Goal: Navigation & Orientation: Find specific page/section

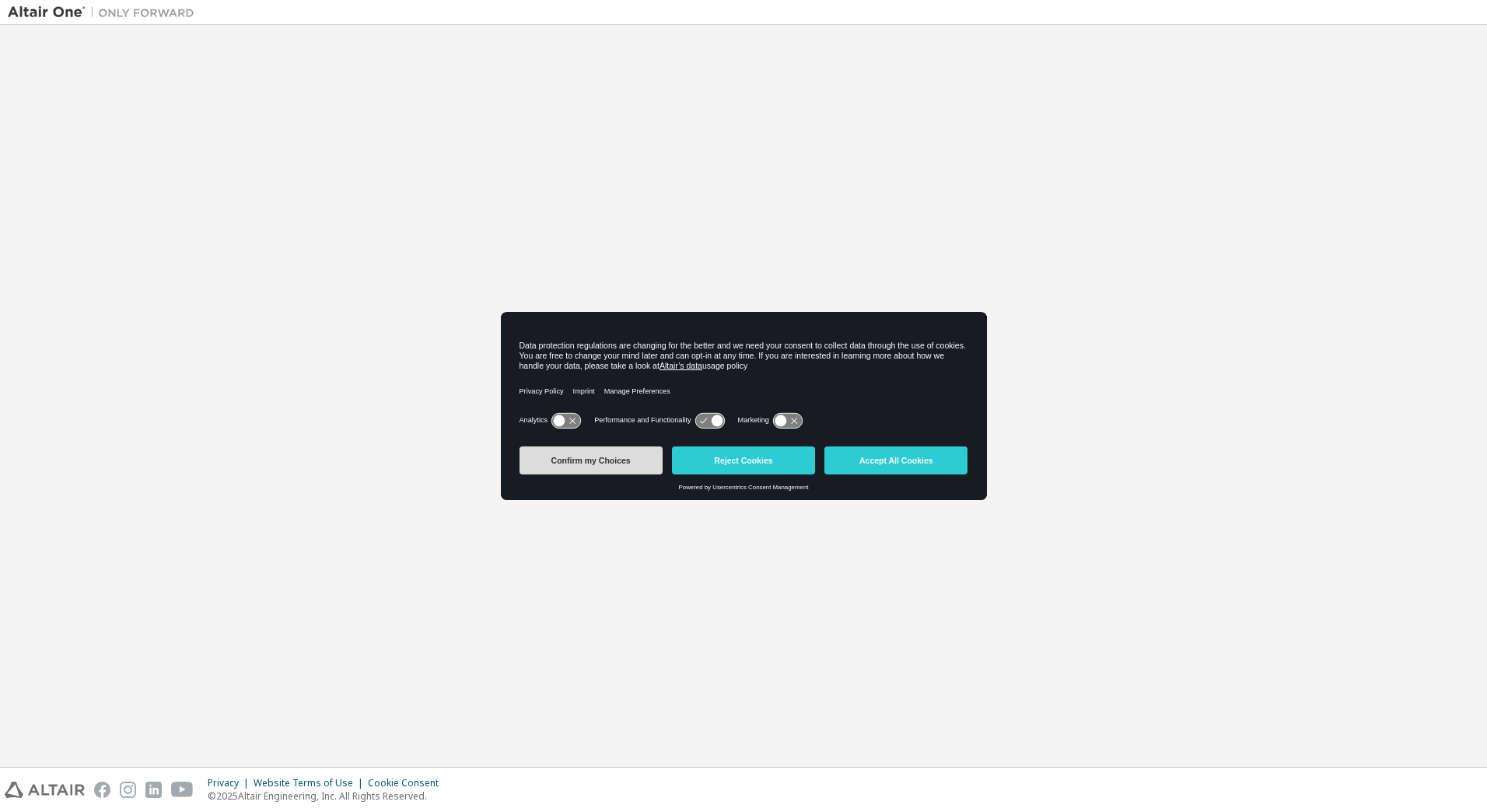
click at [630, 473] on button "Confirm my Choices" at bounding box center [591, 460] width 143 height 28
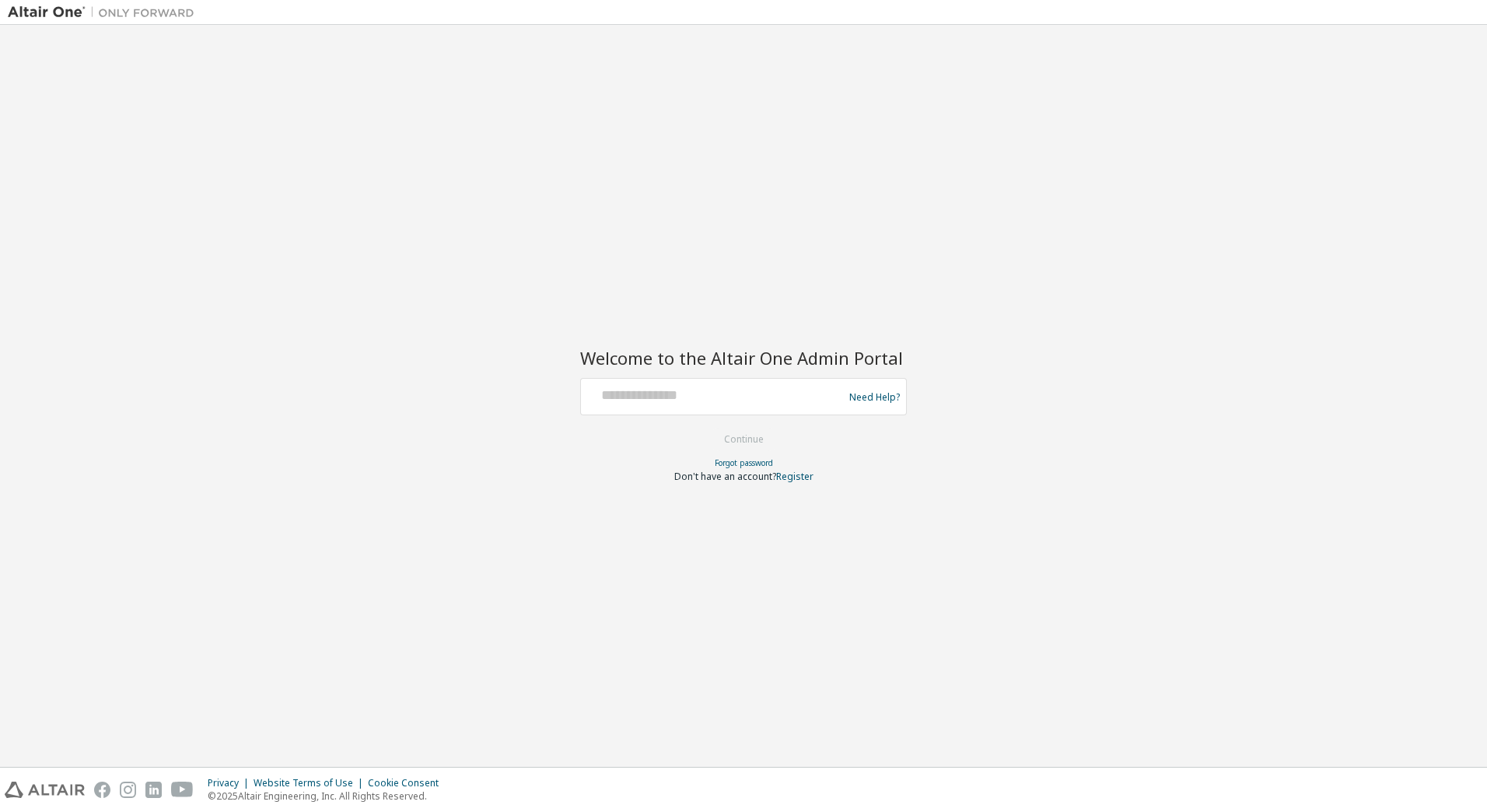
click at [665, 408] on div at bounding box center [714, 396] width 254 height 29
click at [643, 396] on input "text" at bounding box center [714, 393] width 254 height 23
paste input "**********"
type input "**********"
click at [1025, 479] on div "**********" at bounding box center [743, 395] width 1472 height 726
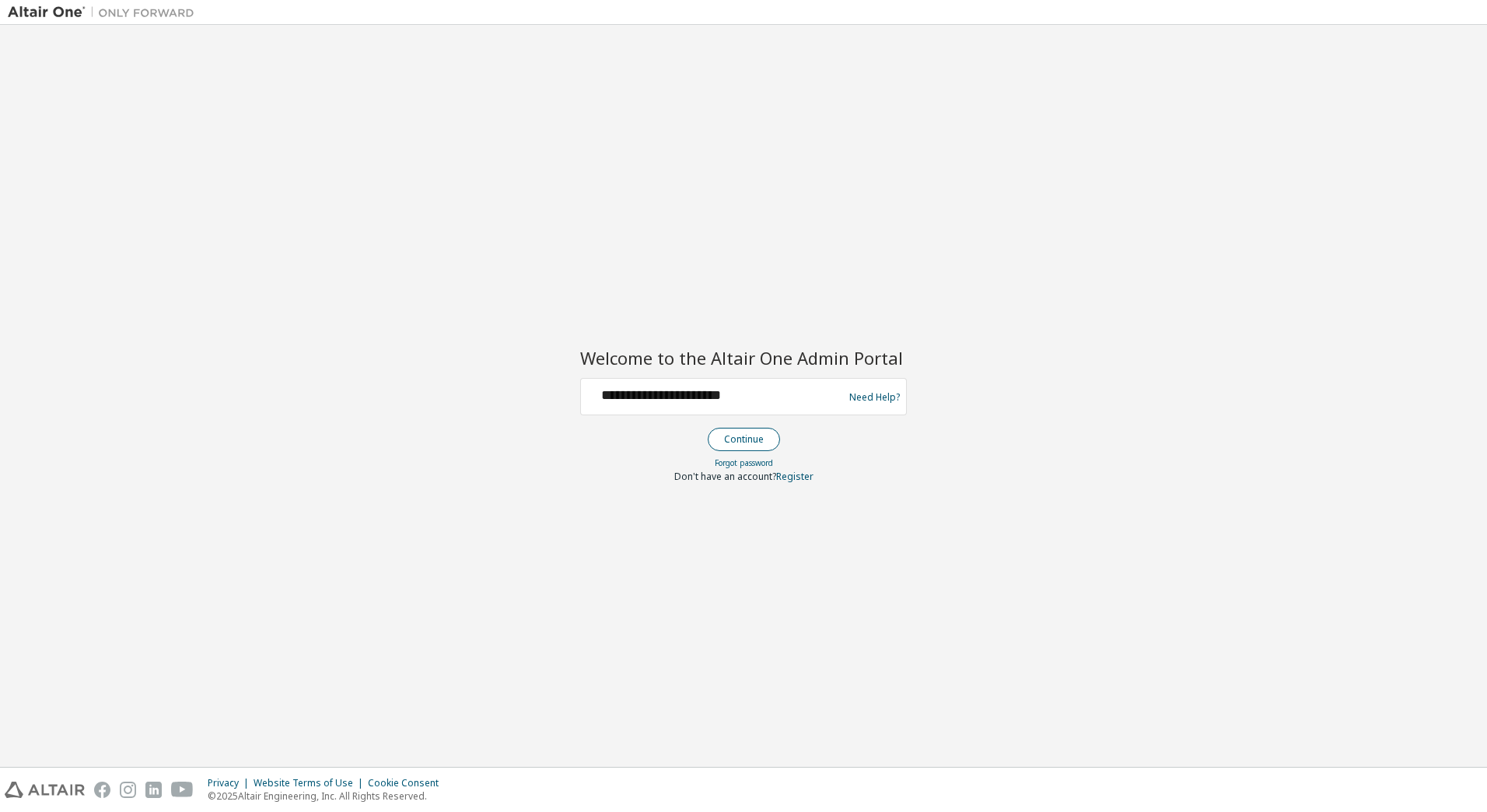
click at [746, 443] on button "Continue" at bounding box center [744, 439] width 72 height 24
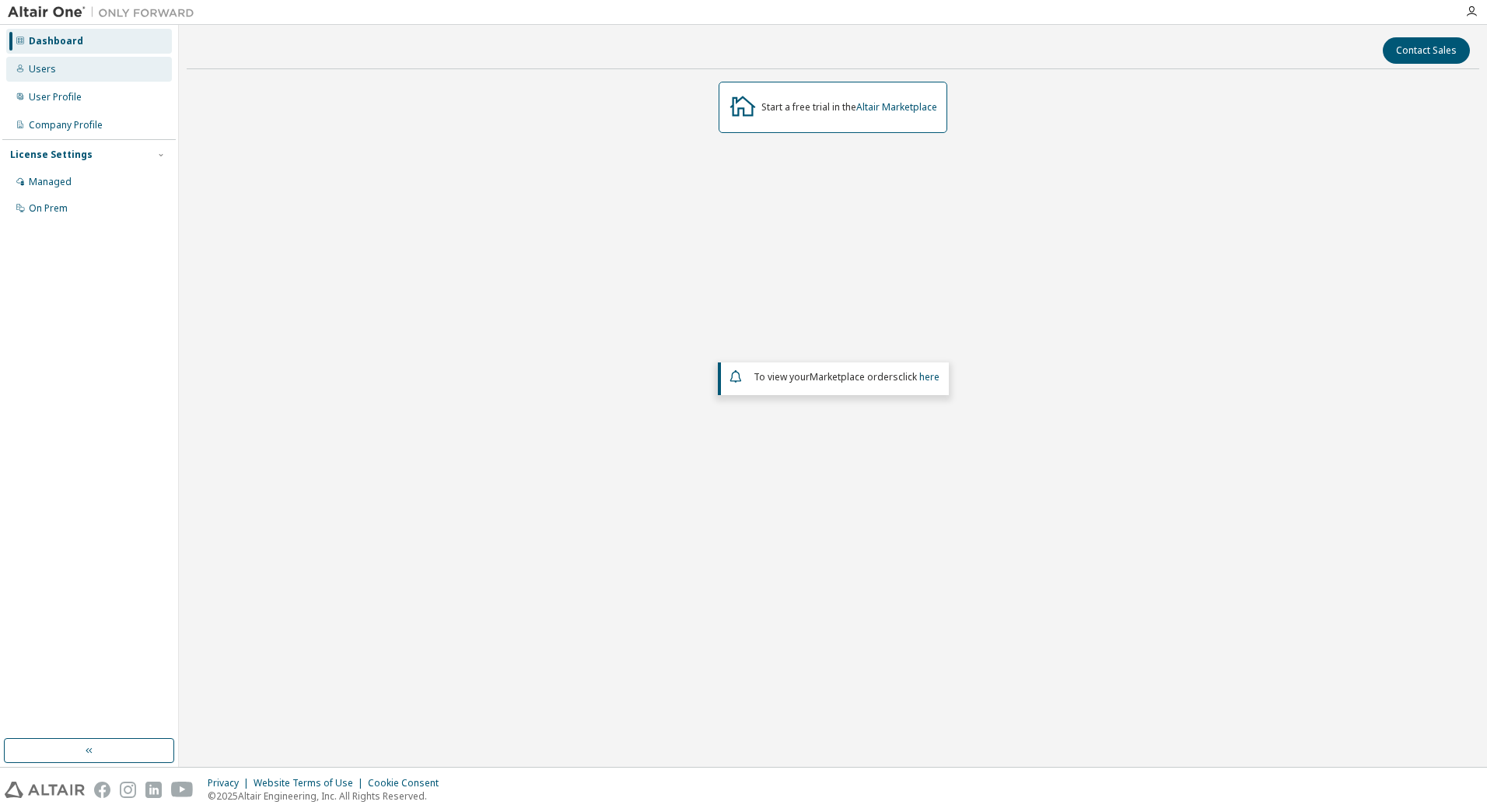
click at [72, 73] on div "Users" at bounding box center [88, 69] width 166 height 25
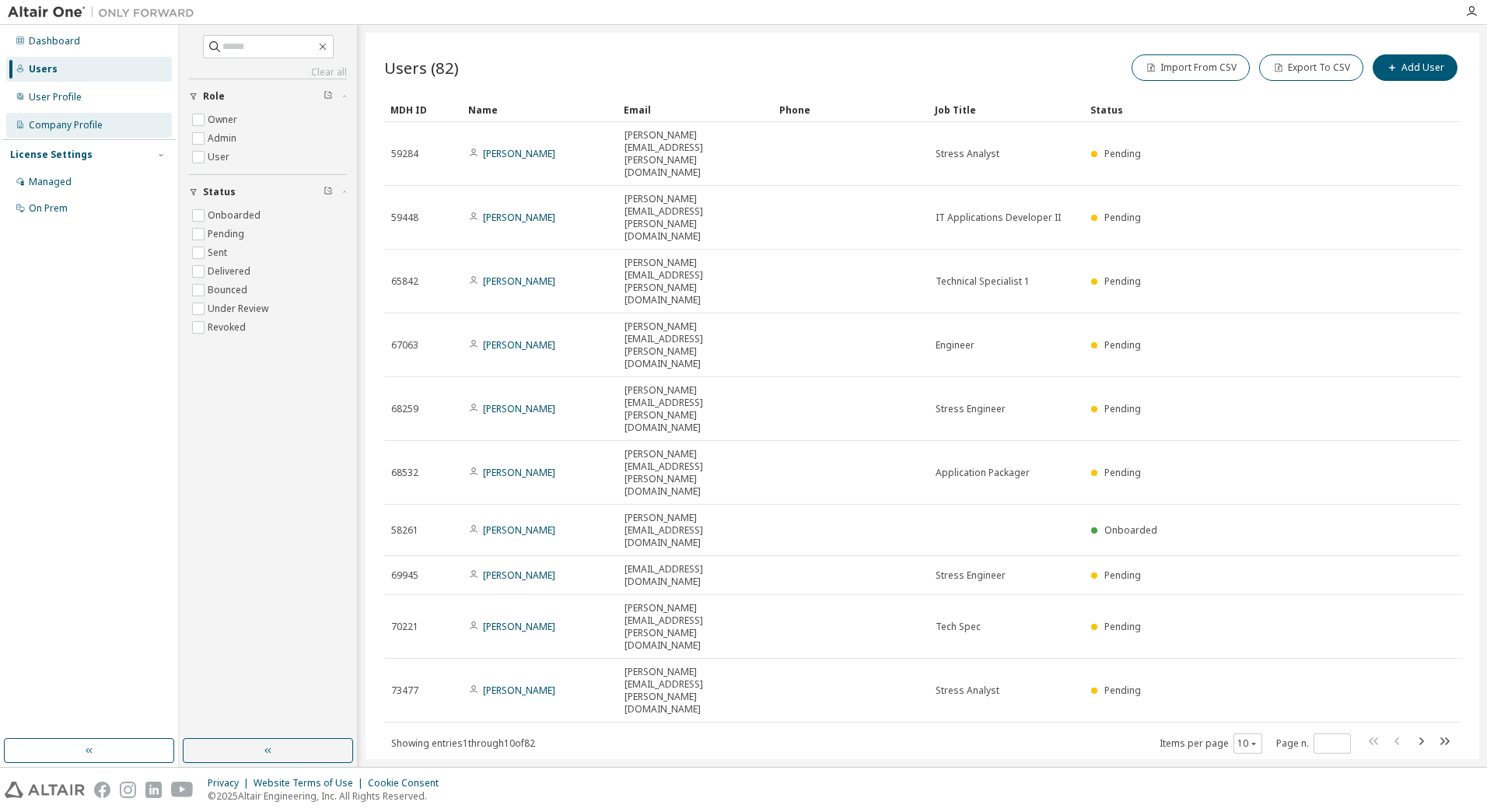
click at [77, 125] on div "Company Profile" at bounding box center [66, 125] width 74 height 13
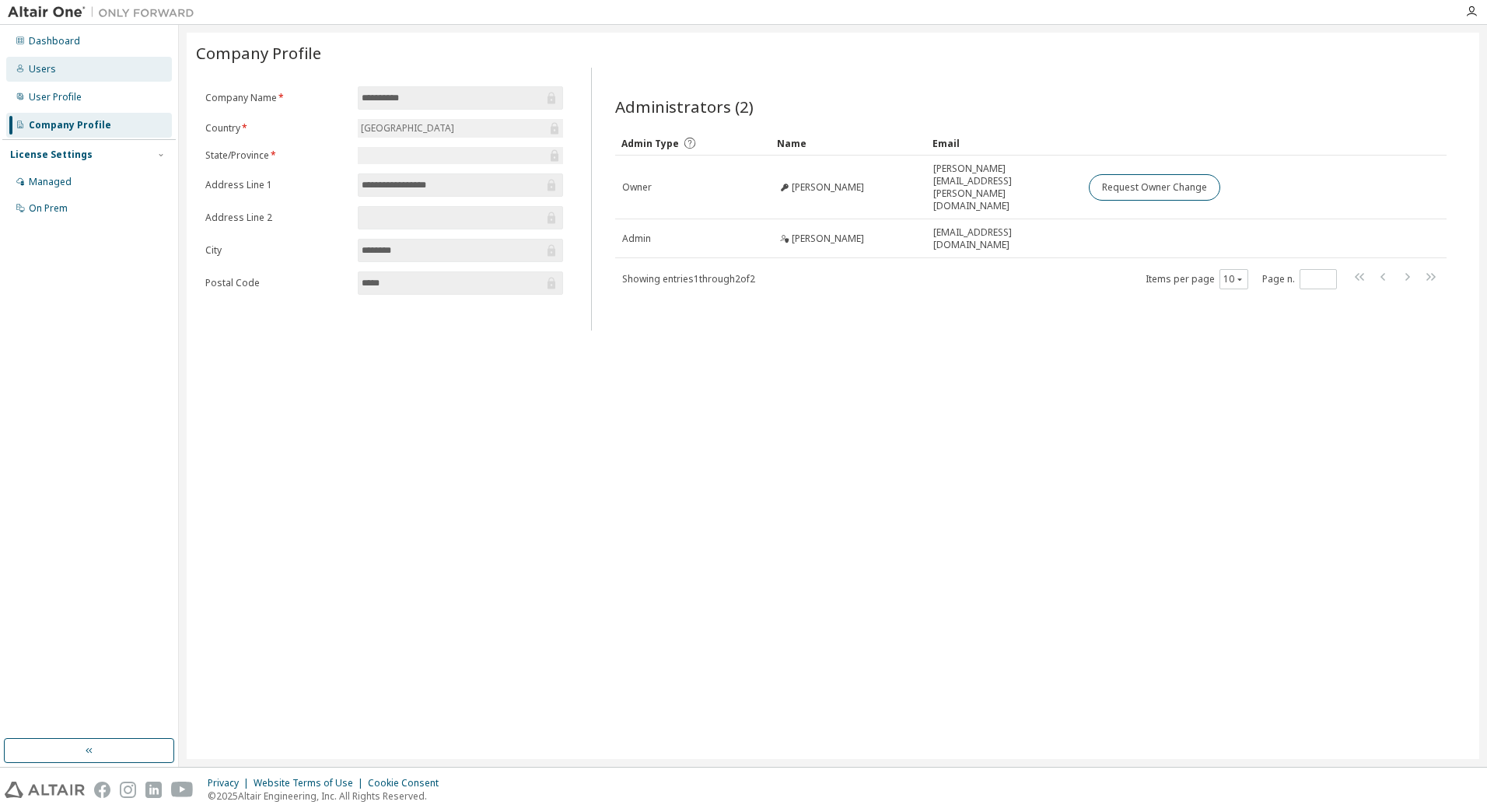
click at [94, 81] on div "Users" at bounding box center [88, 69] width 166 height 25
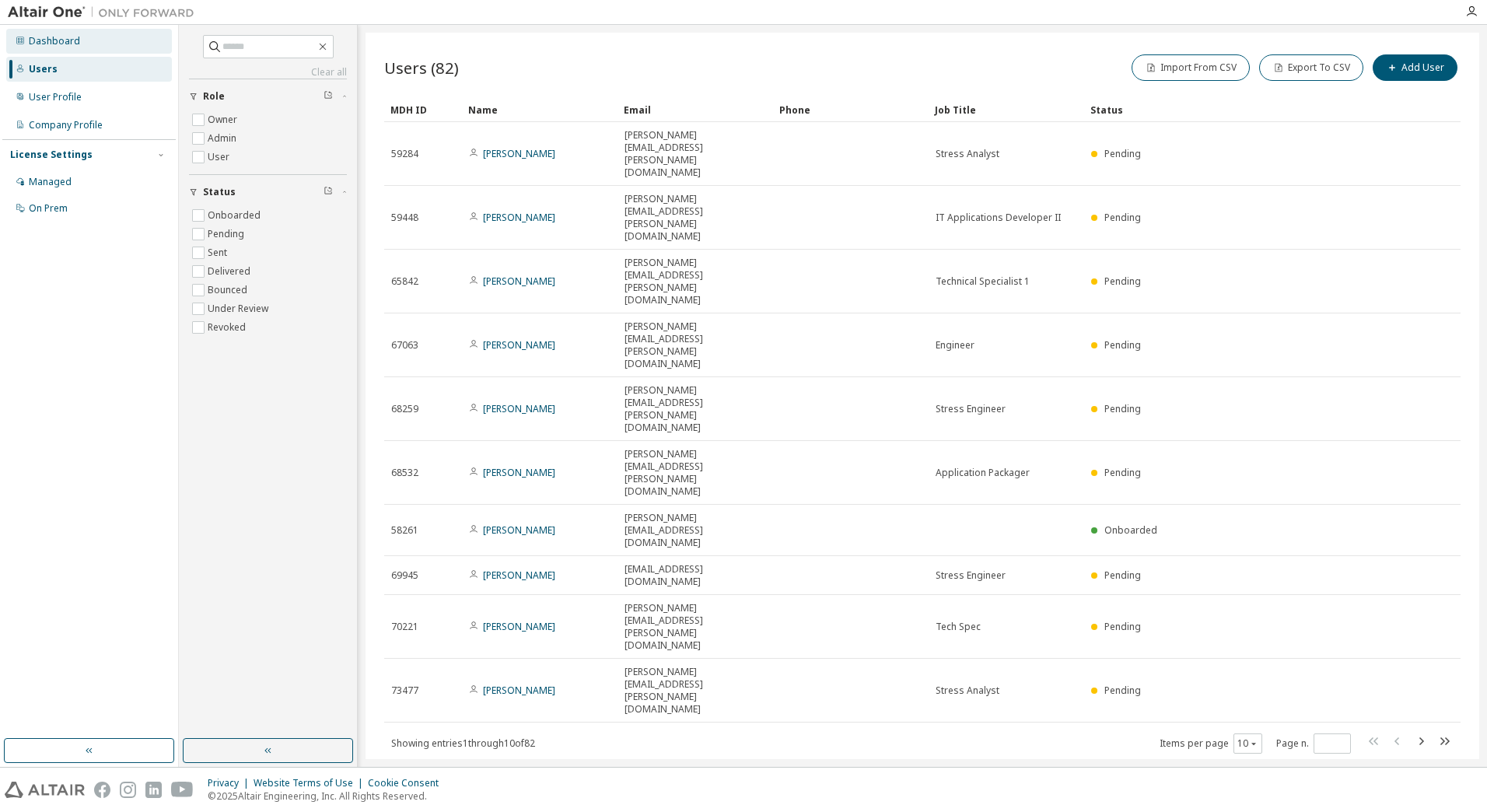
click at [82, 40] on div "Dashboard" at bounding box center [88, 41] width 166 height 25
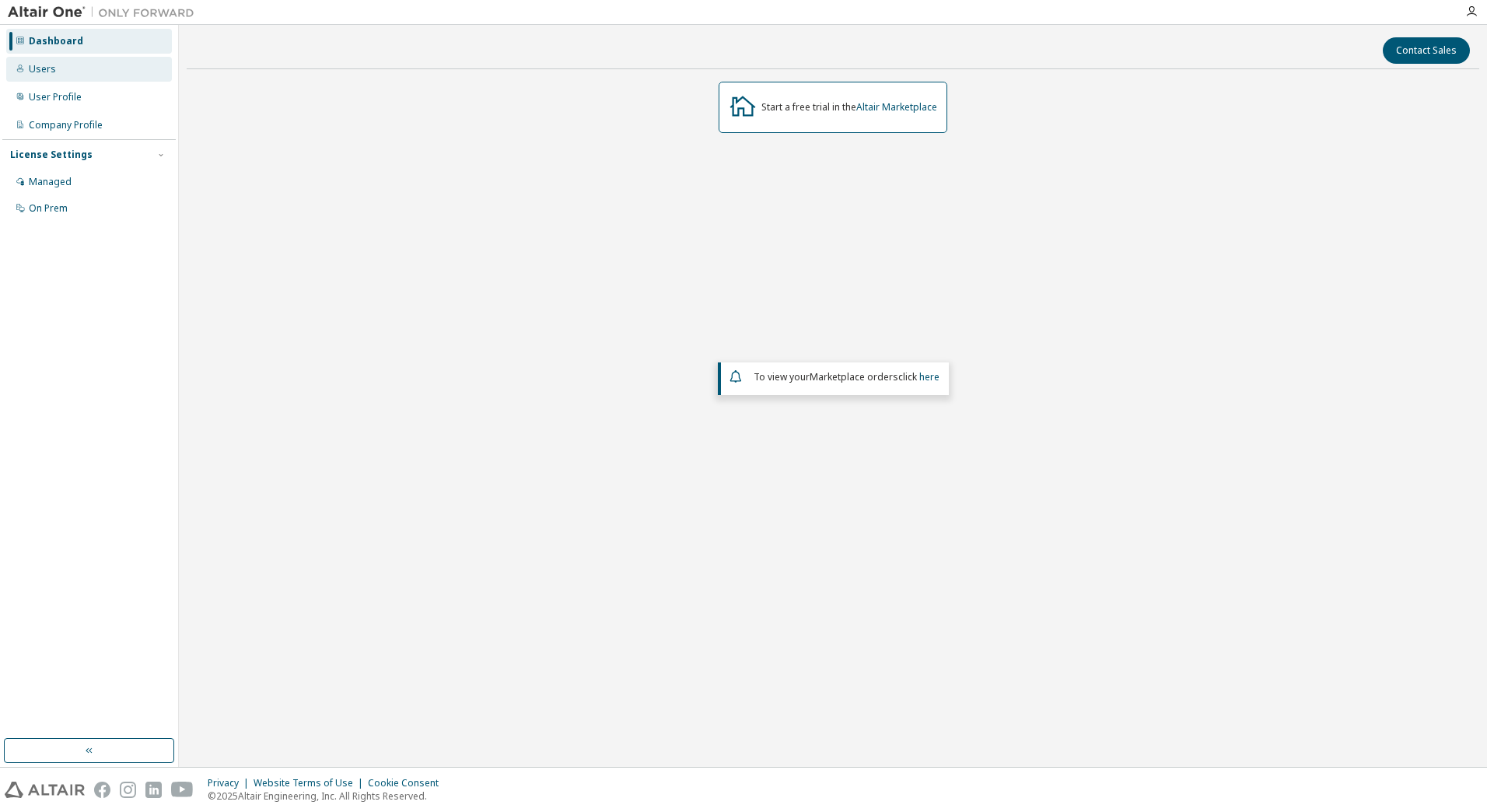
click at [80, 74] on div "Users" at bounding box center [88, 69] width 166 height 25
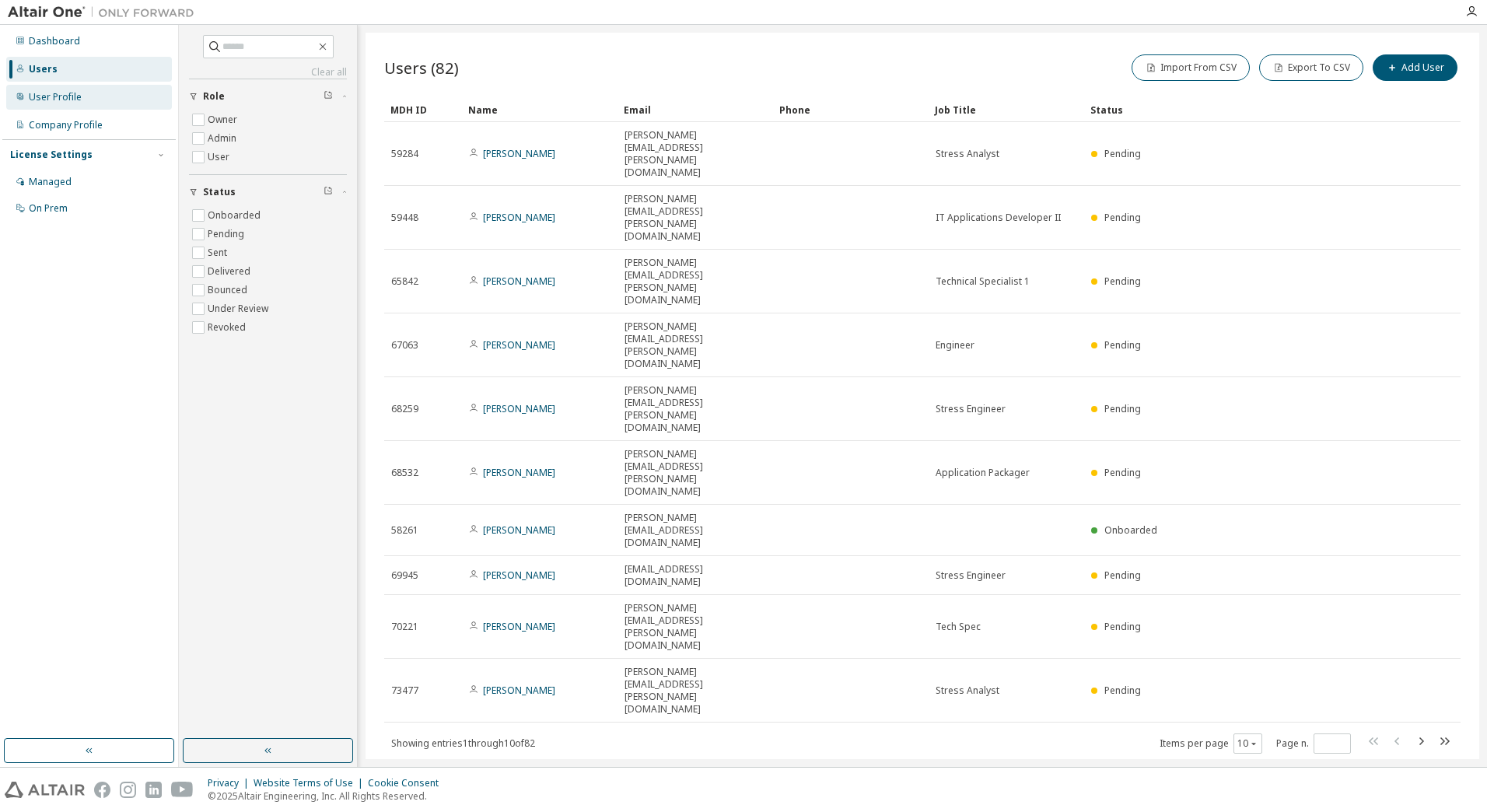
click at [62, 95] on div "User Profile" at bounding box center [55, 97] width 53 height 13
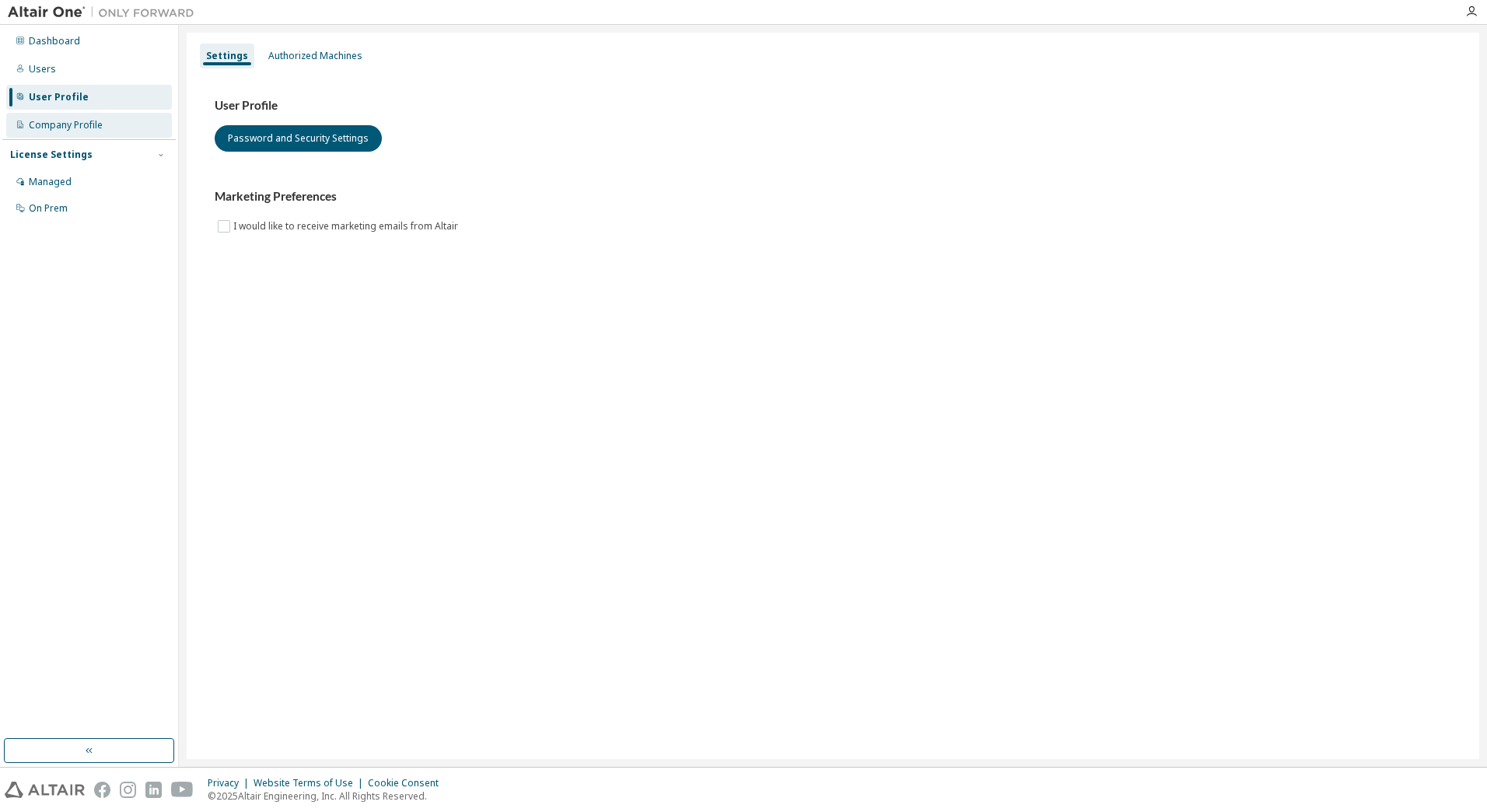
click at [99, 120] on div "Company Profile" at bounding box center [66, 125] width 74 height 13
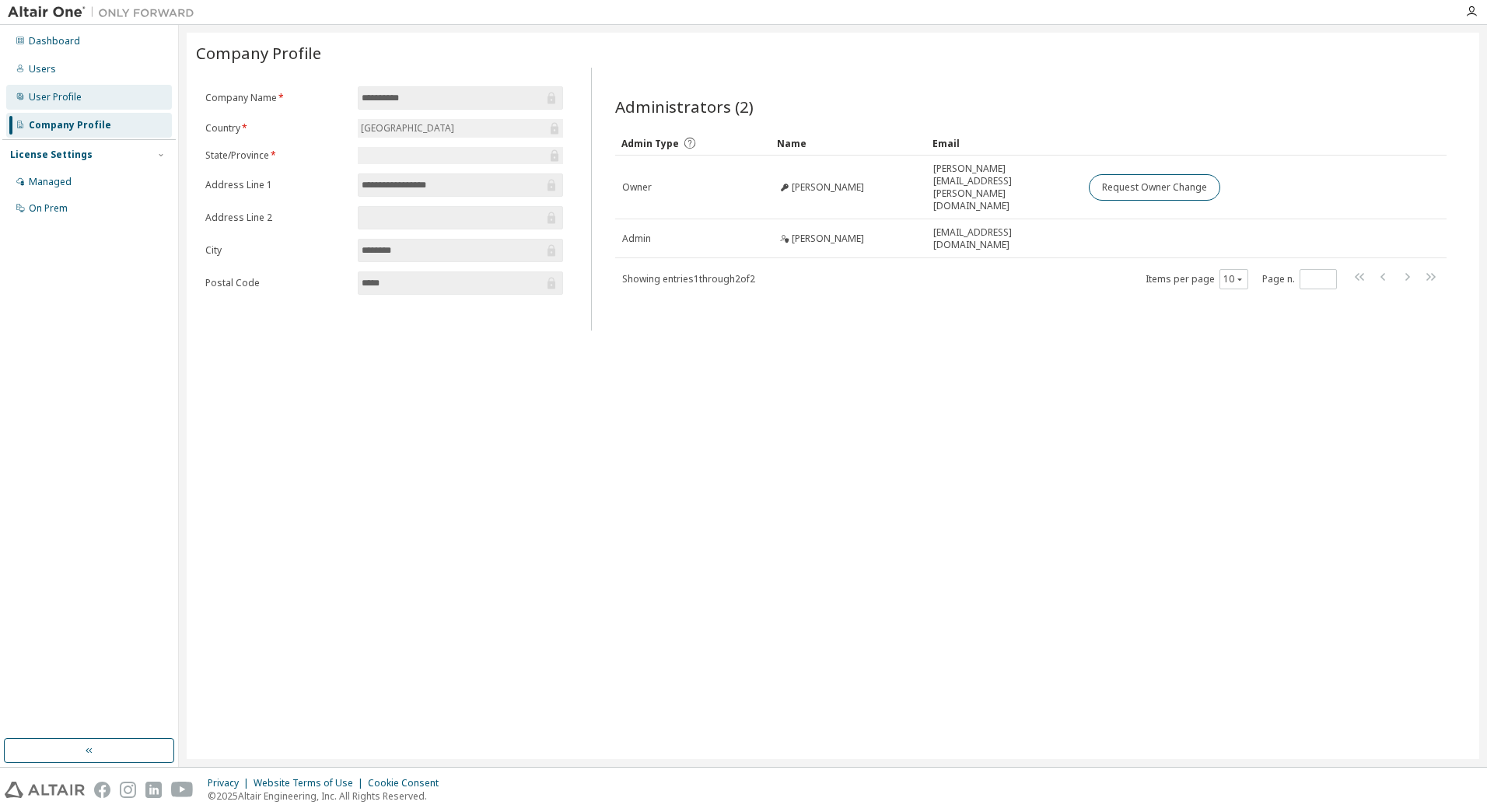
click at [82, 98] on div "User Profile" at bounding box center [88, 98] width 166 height 25
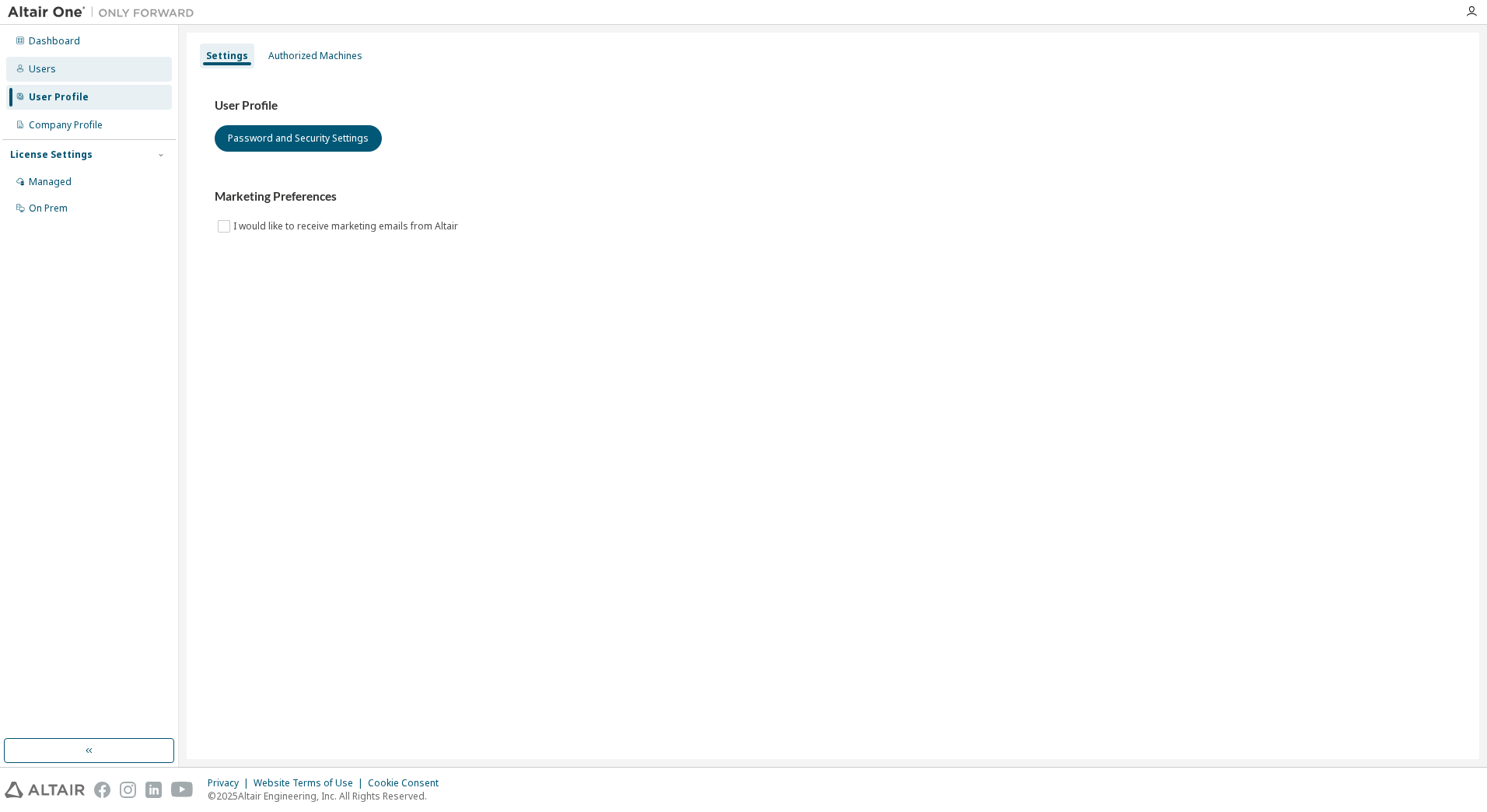
click at [70, 74] on div "Users" at bounding box center [88, 69] width 166 height 25
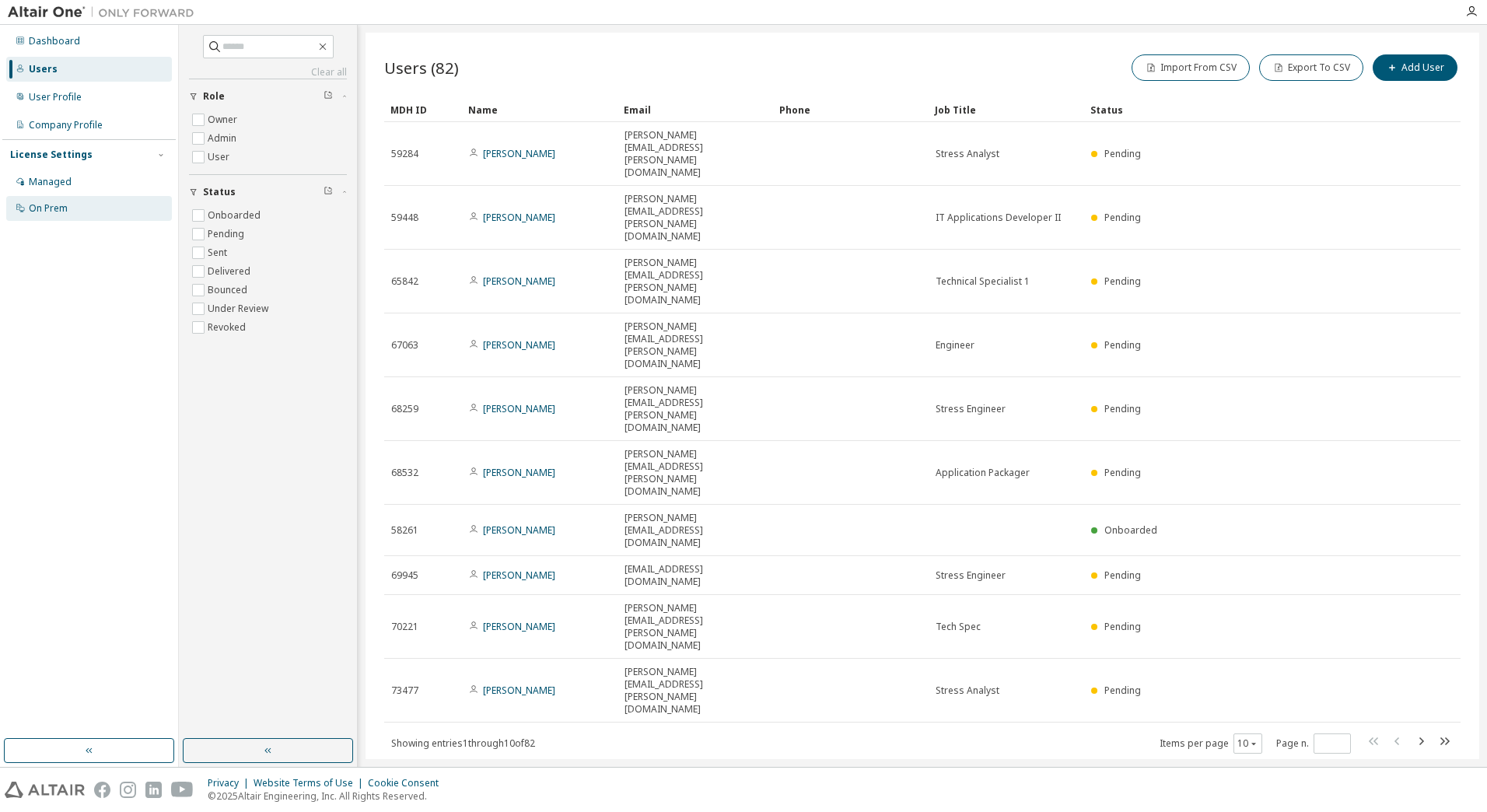
click at [72, 207] on div "On Prem" at bounding box center [88, 209] width 166 height 25
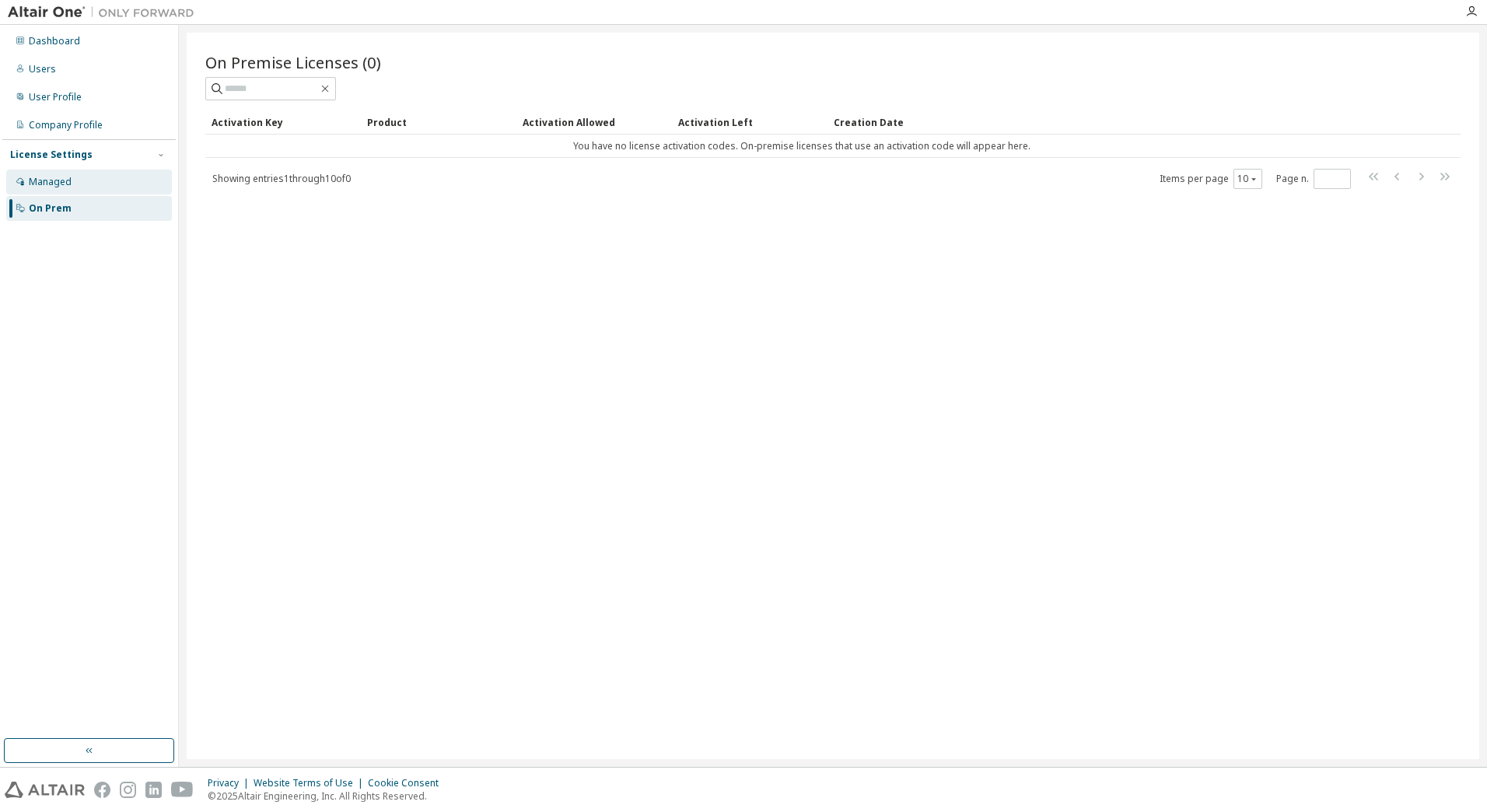
click at [77, 182] on div "Managed" at bounding box center [88, 183] width 166 height 25
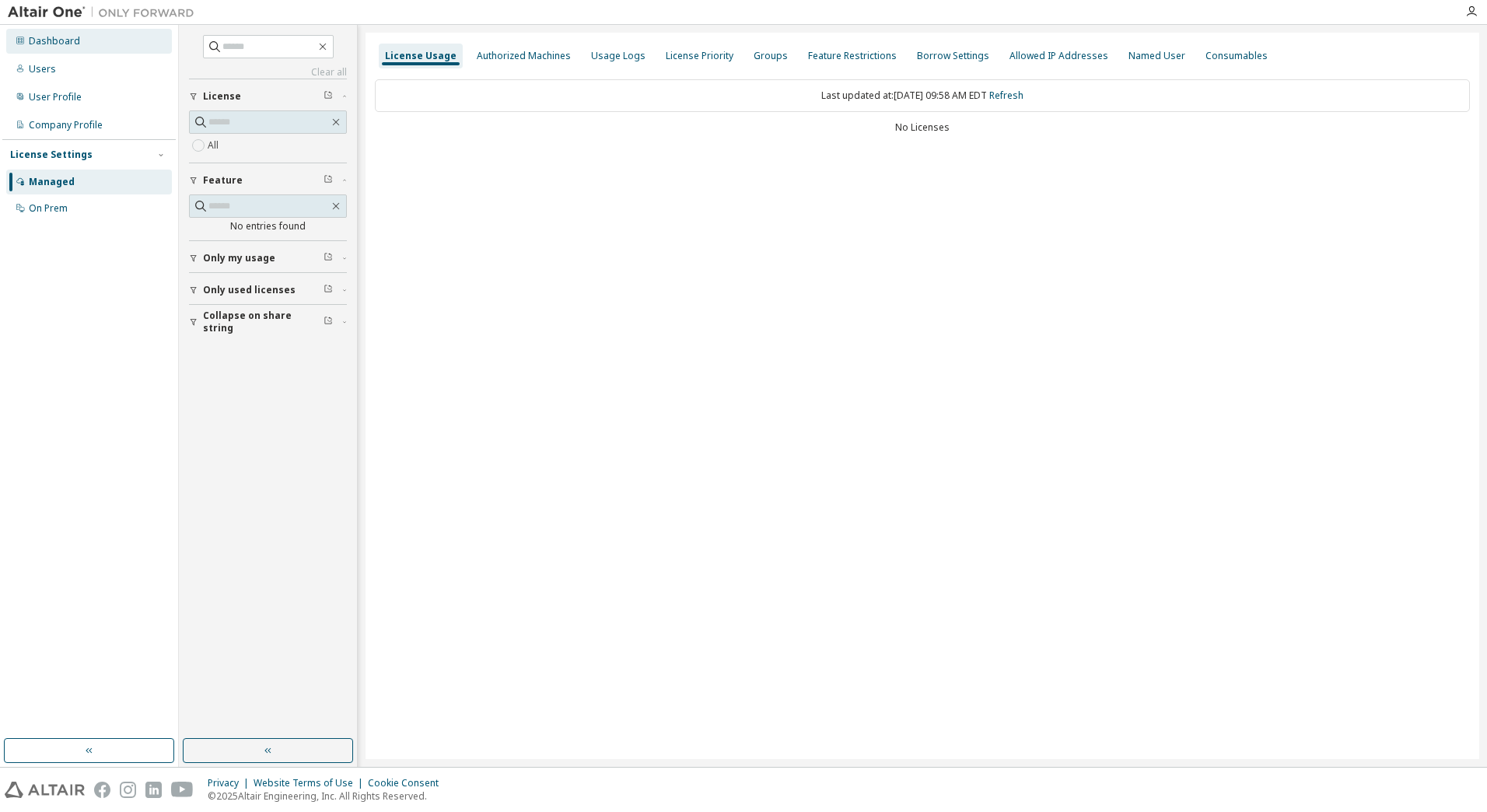
click at [61, 48] on div "Dashboard" at bounding box center [88, 41] width 166 height 25
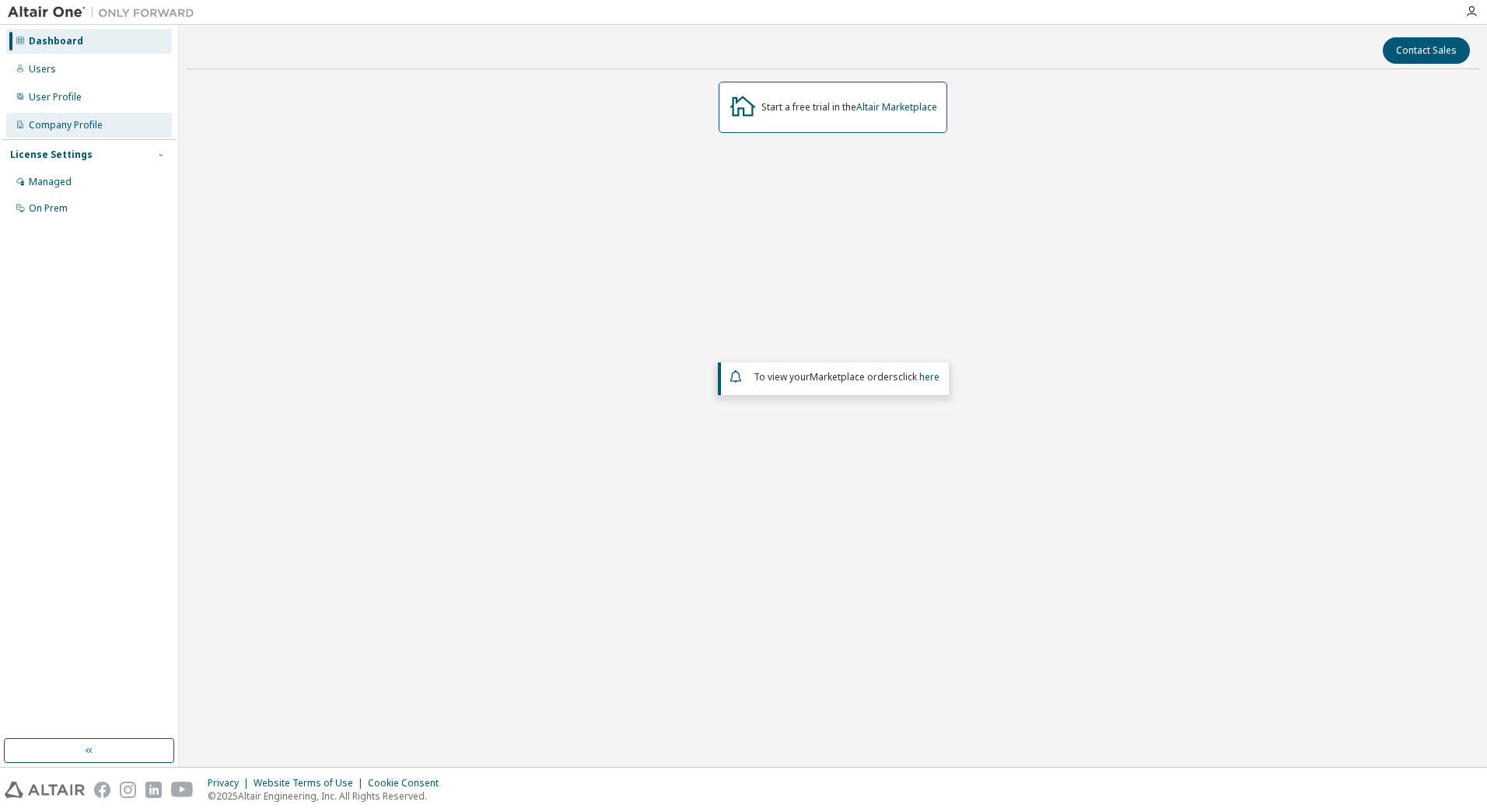
click at [78, 124] on div "Company Profile" at bounding box center [66, 125] width 74 height 13
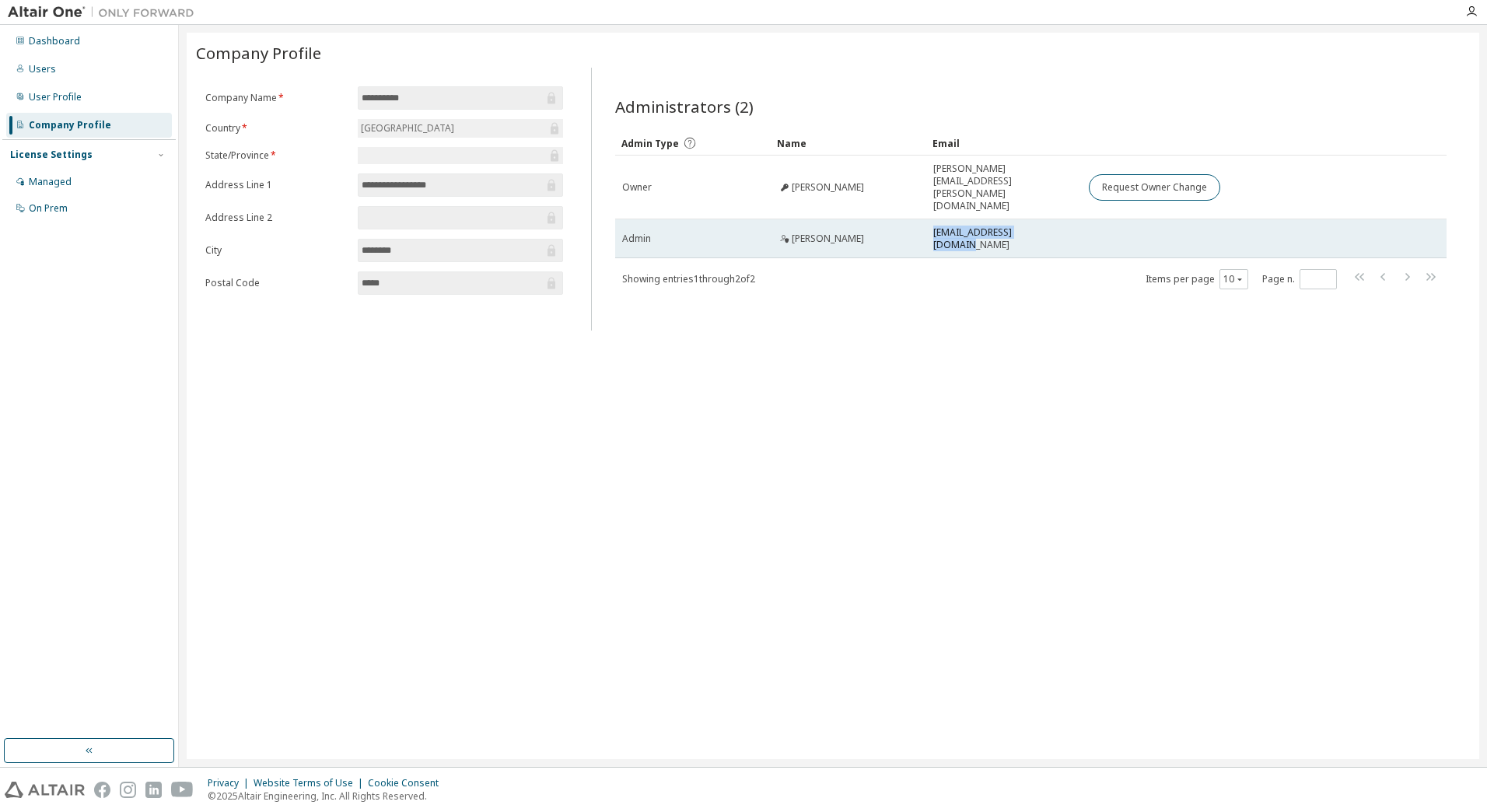
drag, startPoint x: 1054, startPoint y: 215, endPoint x: 929, endPoint y: 218, distance: 125.0
click at [929, 220] on td "[EMAIL_ADDRESS][DOMAIN_NAME]" at bounding box center [1004, 239] width 156 height 39
drag, startPoint x: 929, startPoint y: 218, endPoint x: 950, endPoint y: 214, distance: 21.4
copy span "[EMAIL_ADDRESS][DOMAIN_NAME]"
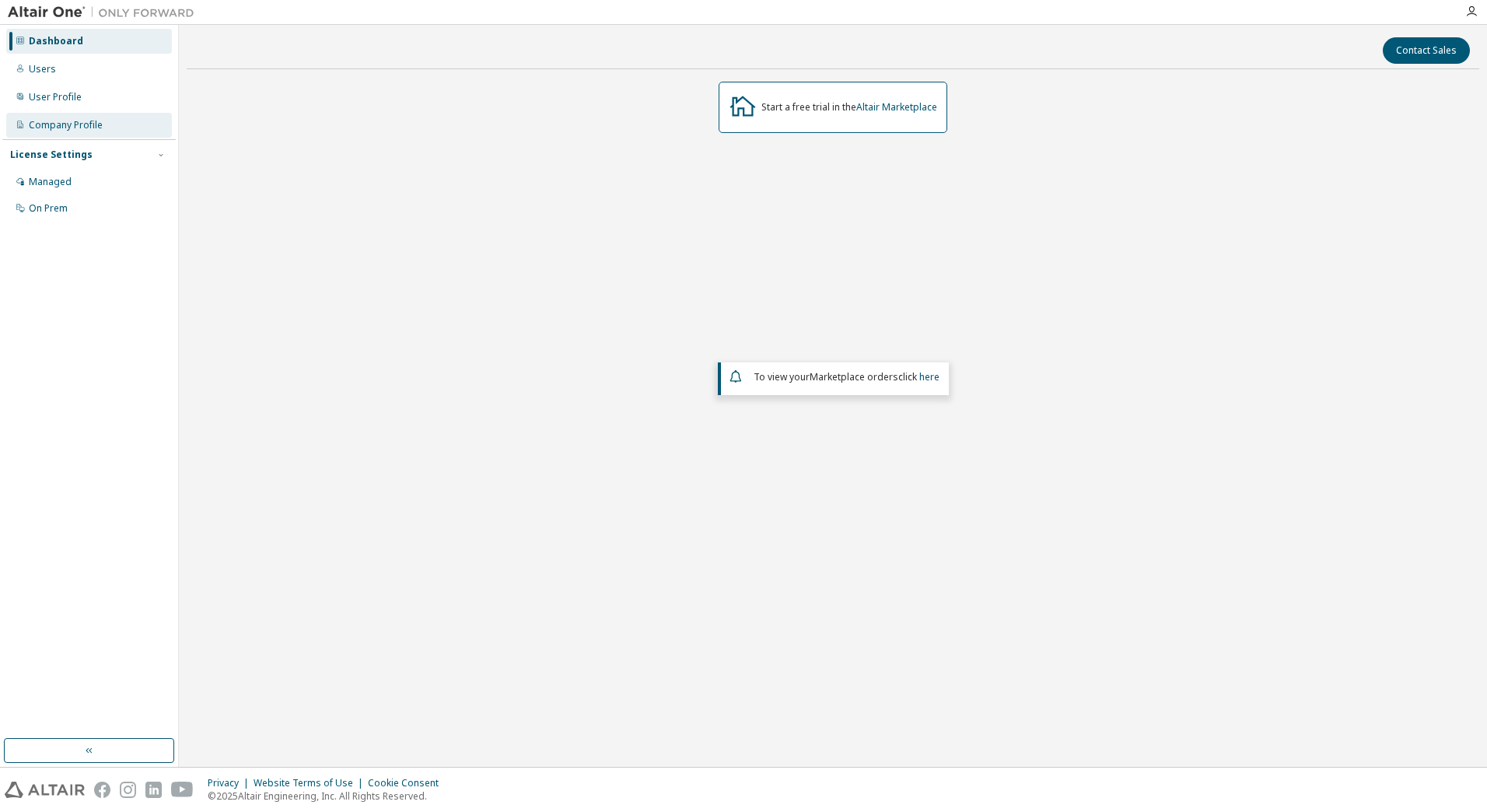
click at [85, 127] on div "Company Profile" at bounding box center [66, 125] width 74 height 13
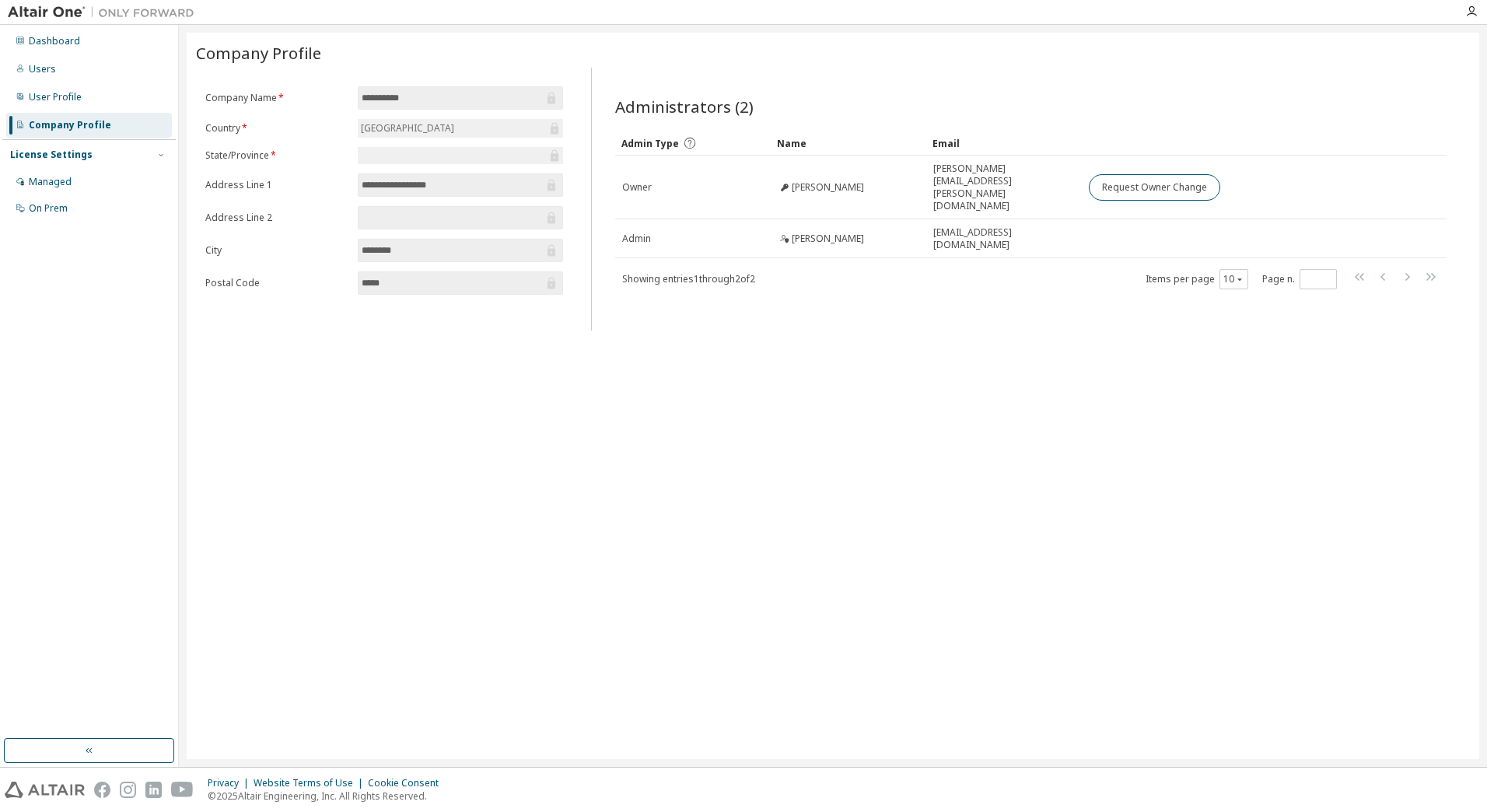
click at [81, 128] on div "Company Profile" at bounding box center [70, 125] width 82 height 13
click at [93, 39] on div "Dashboard" at bounding box center [88, 41] width 166 height 25
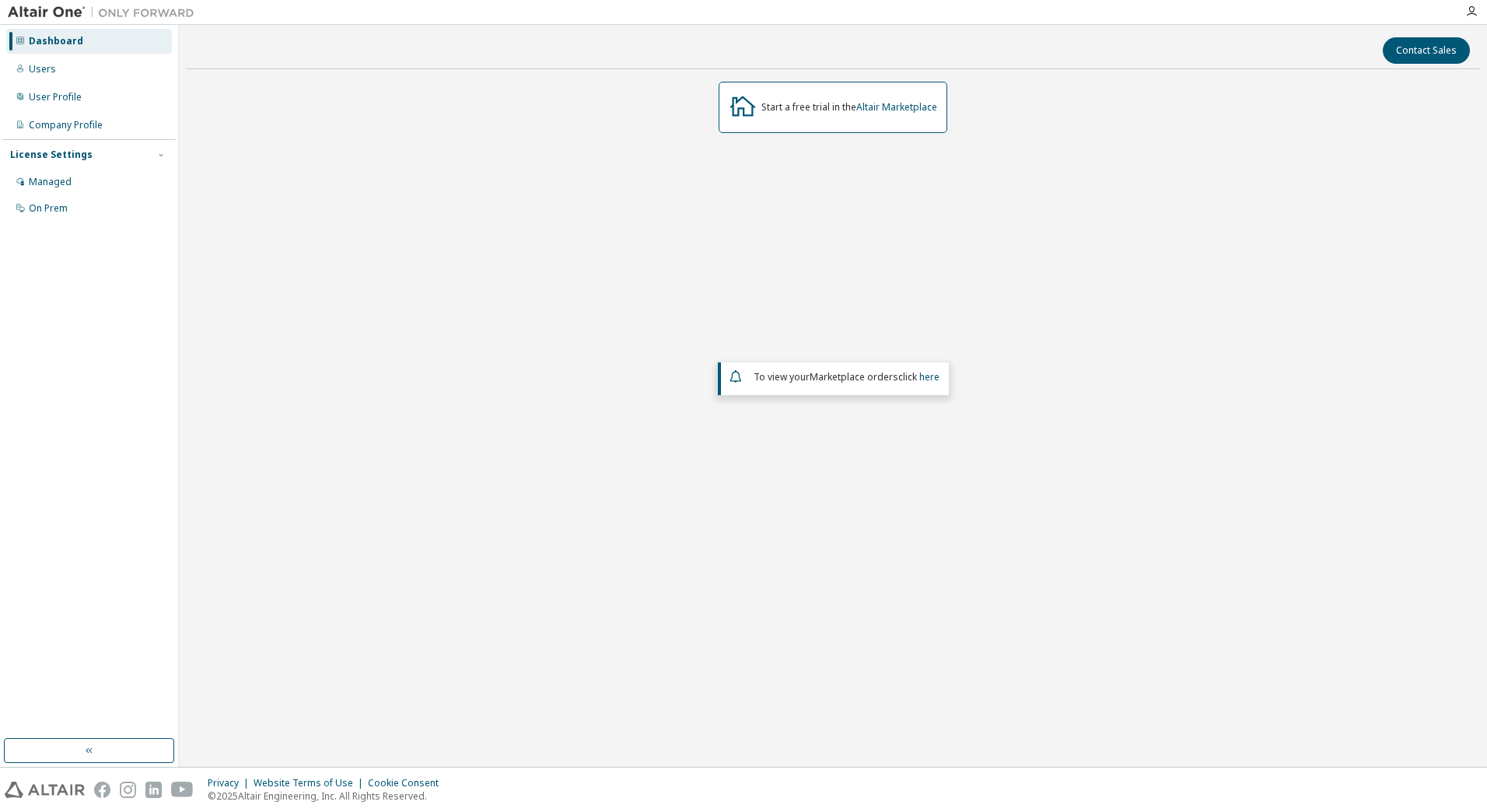
drag, startPoint x: 894, startPoint y: 169, endPoint x: 803, endPoint y: 190, distance: 93.4
click at [894, 169] on div "Start a free trial in the Altair Marketplace To view your Marketplace orders cl…" at bounding box center [833, 346] width 1293 height 528
click at [66, 95] on div "User Profile" at bounding box center [55, 97] width 53 height 13
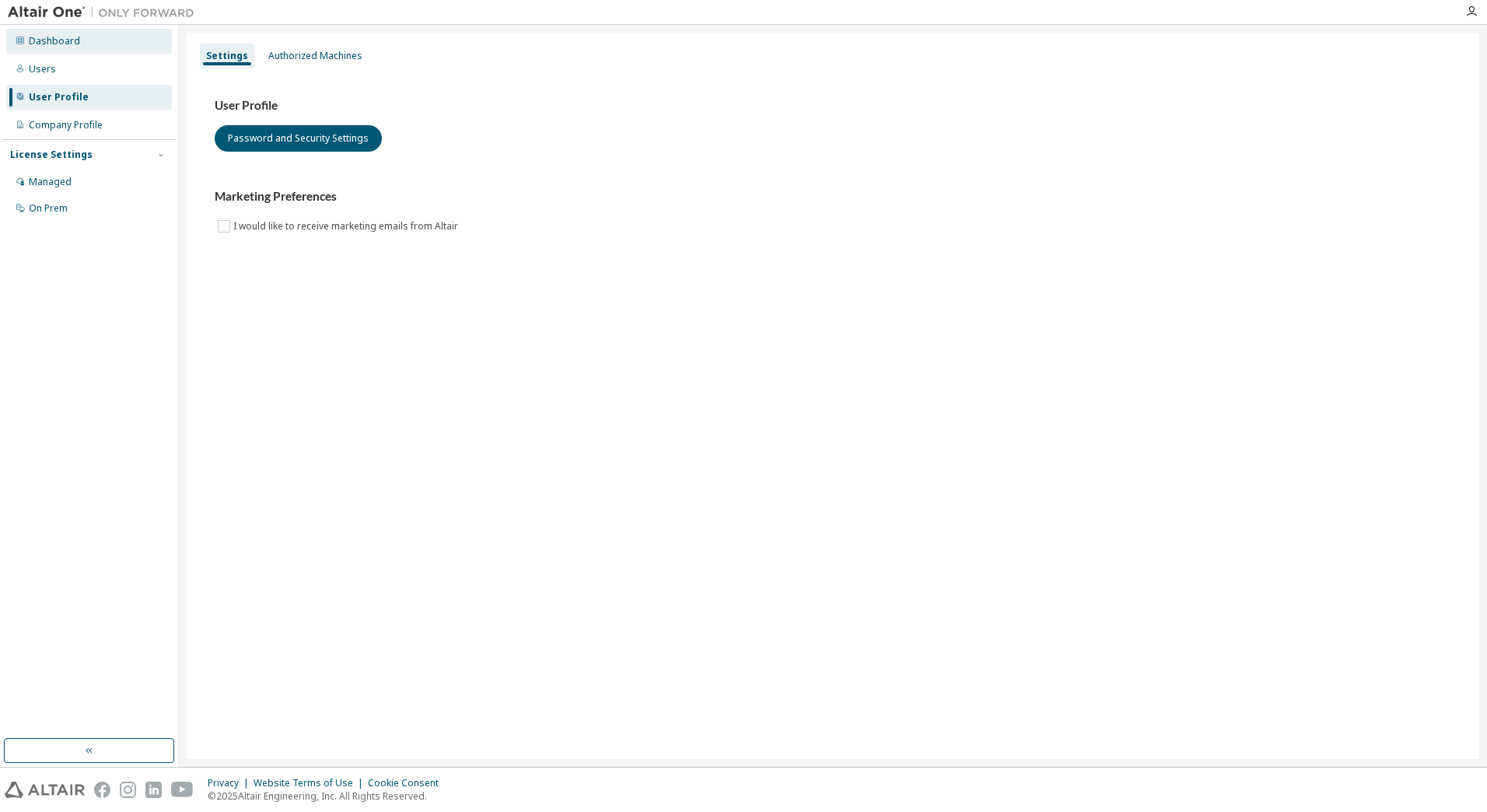
click at [68, 44] on div "Dashboard" at bounding box center [54, 41] width 51 height 13
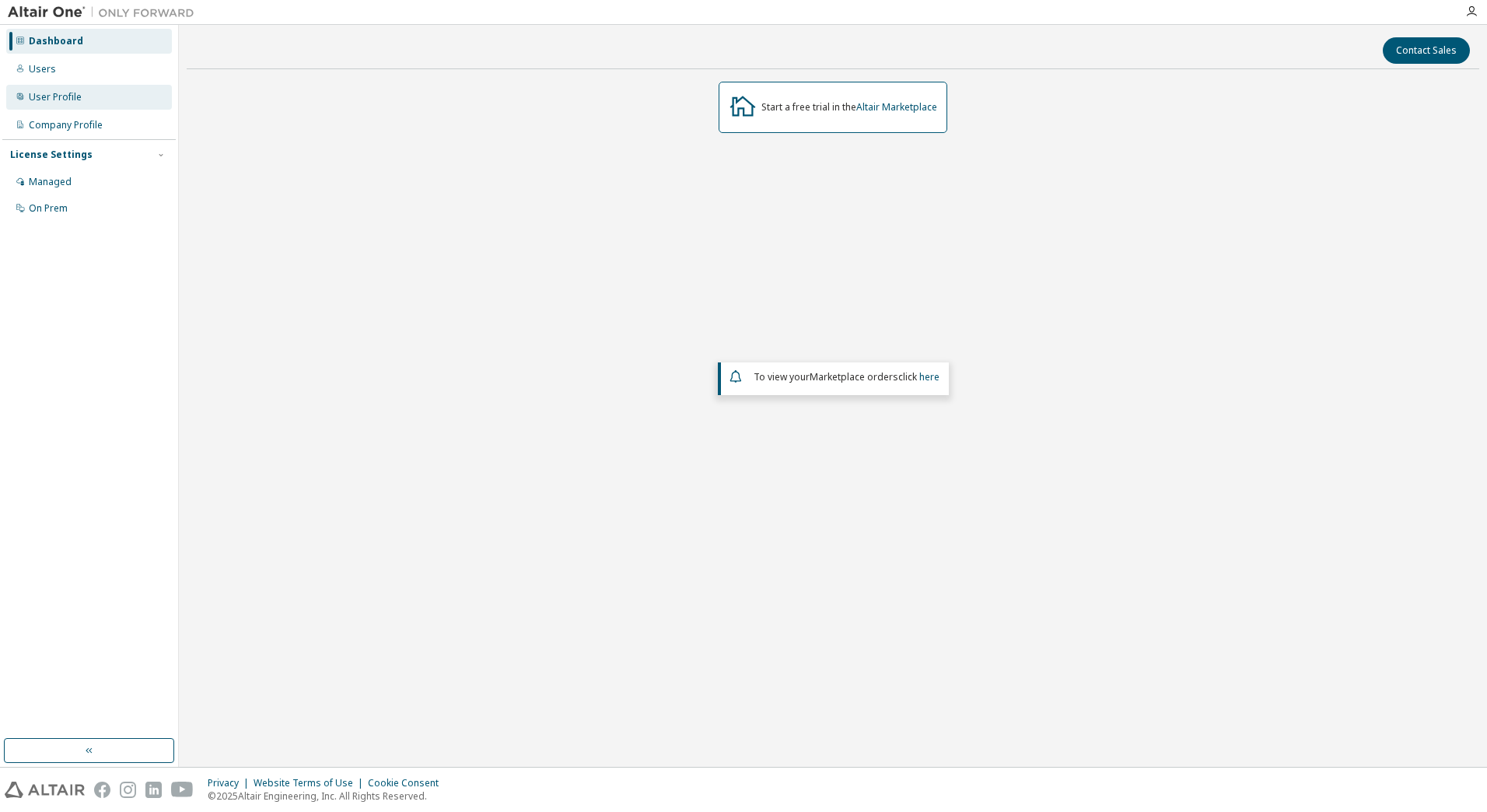
click at [62, 88] on div "User Profile" at bounding box center [88, 98] width 166 height 25
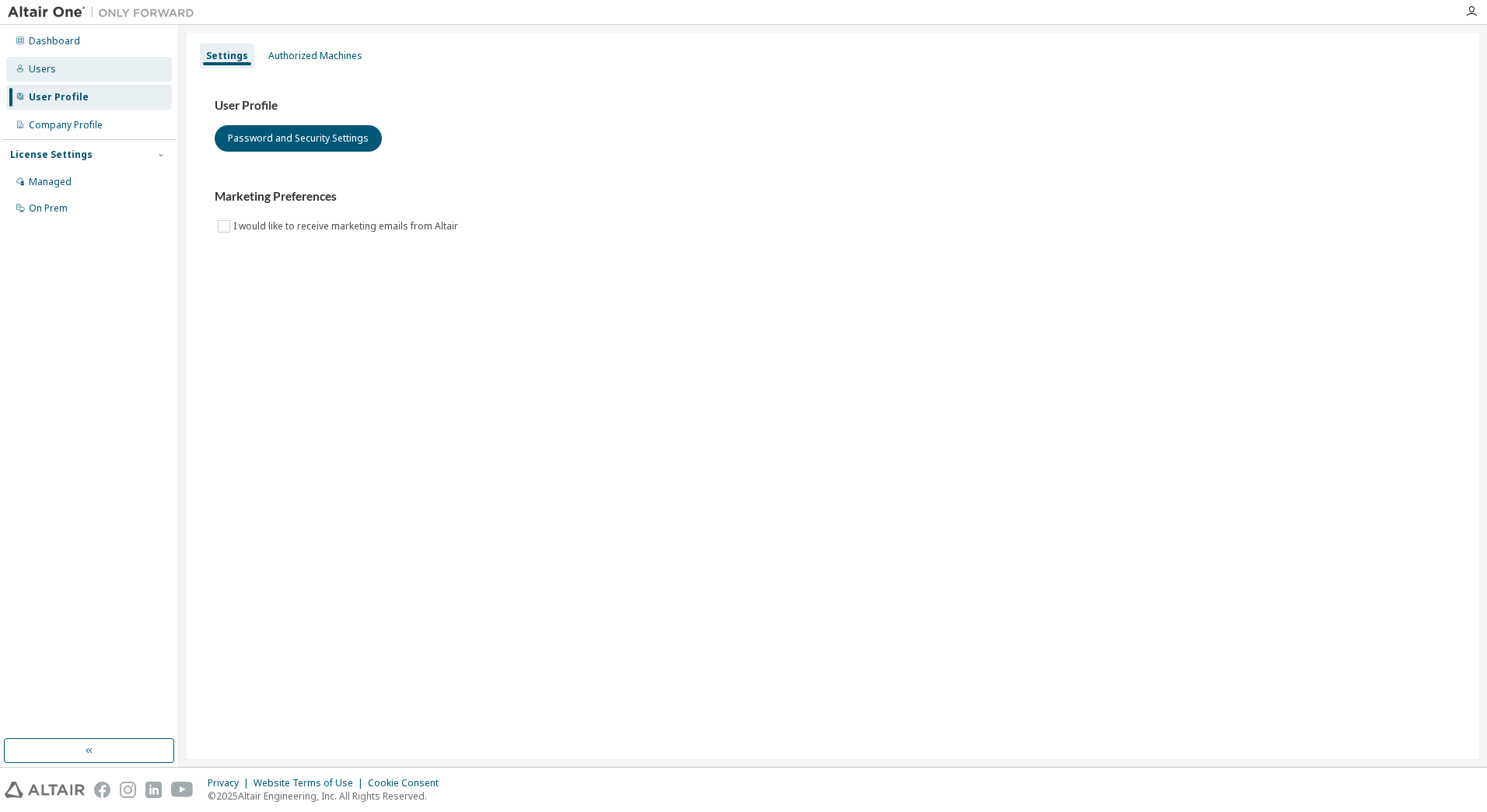
click at [74, 74] on div "Users" at bounding box center [88, 69] width 166 height 25
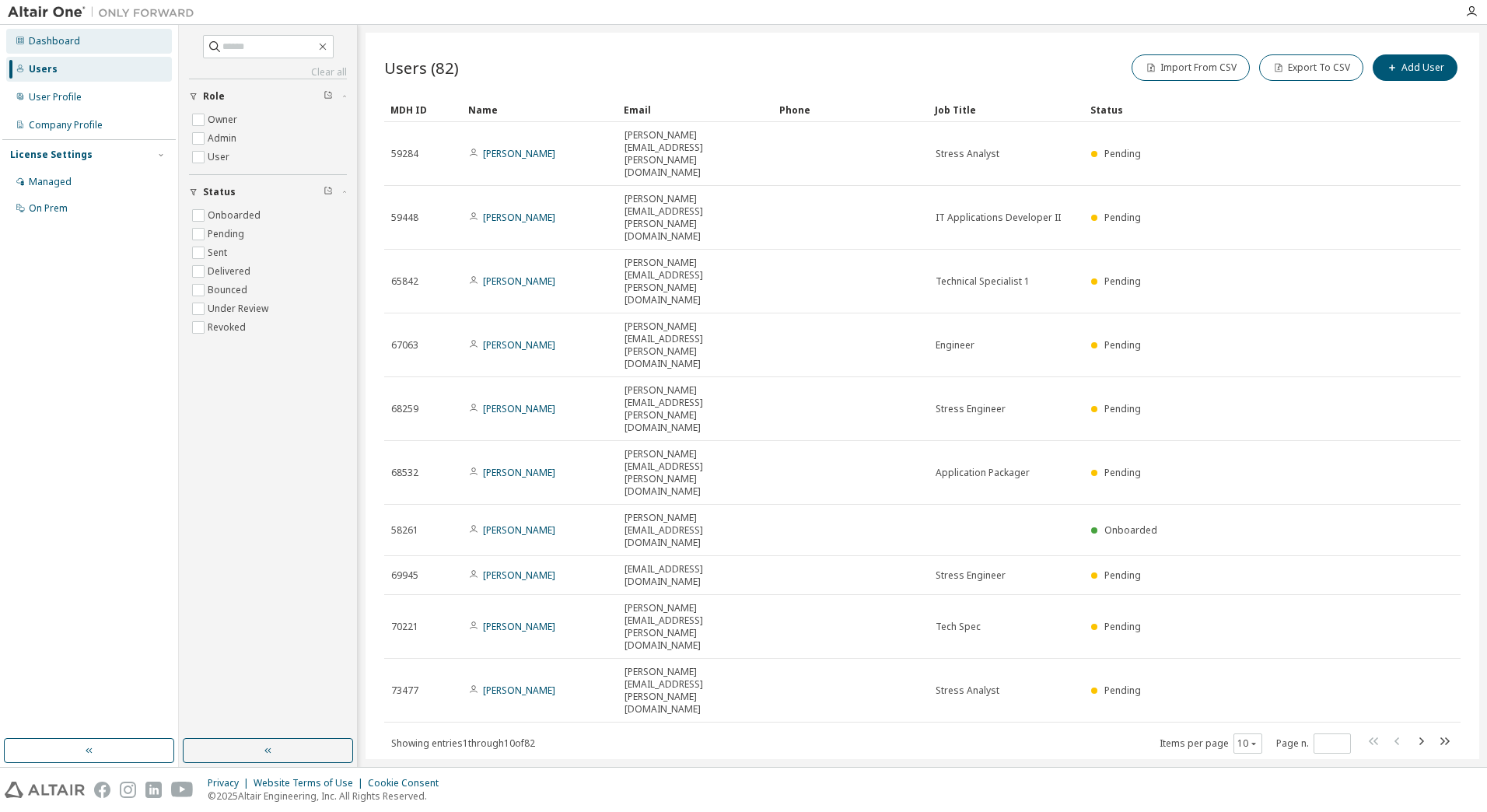
click at [37, 44] on div "Dashboard" at bounding box center [54, 41] width 51 height 13
